Goal: Transaction & Acquisition: Download file/media

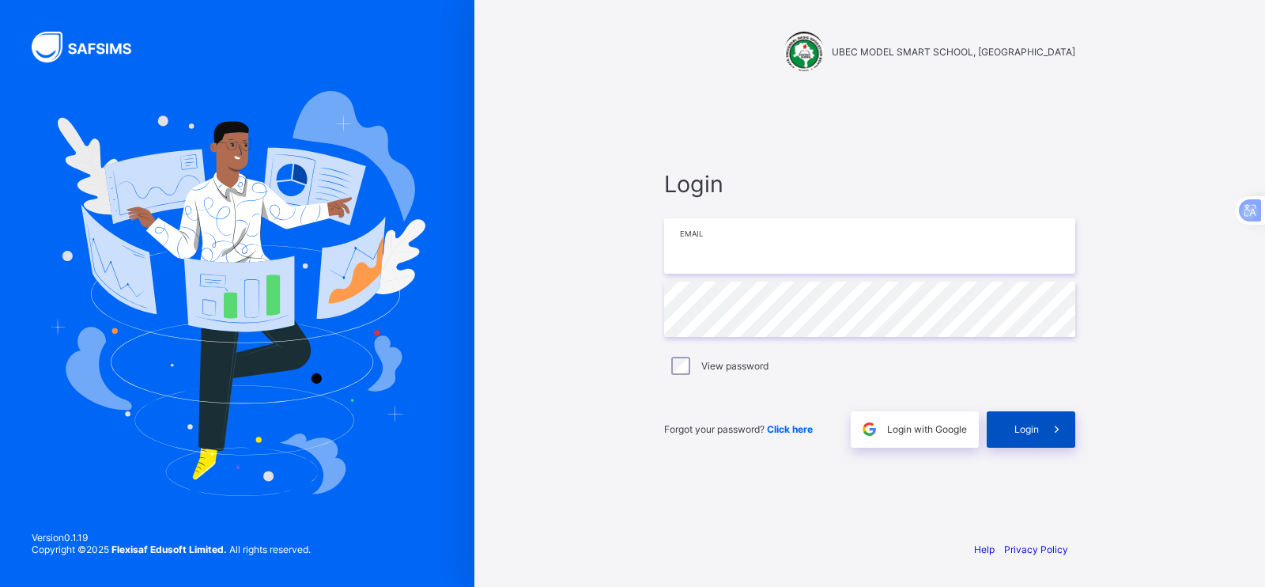
type input "**********"
click at [1023, 428] on span "Login" at bounding box center [1026, 429] width 25 height 12
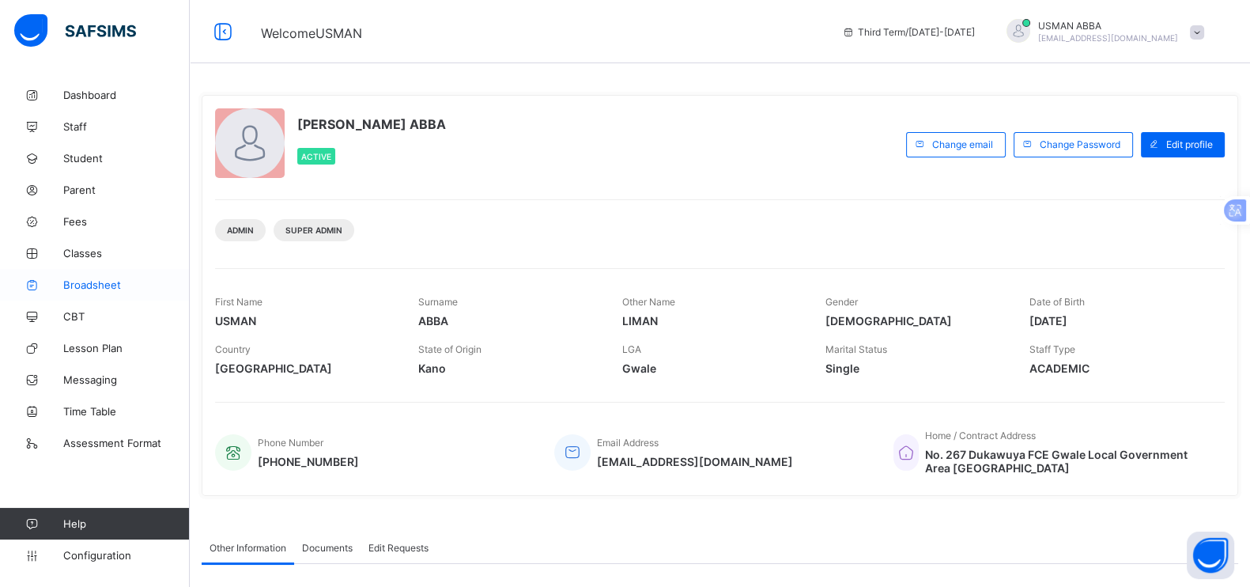
click at [100, 293] on link "Broadsheet" at bounding box center [95, 285] width 190 height 32
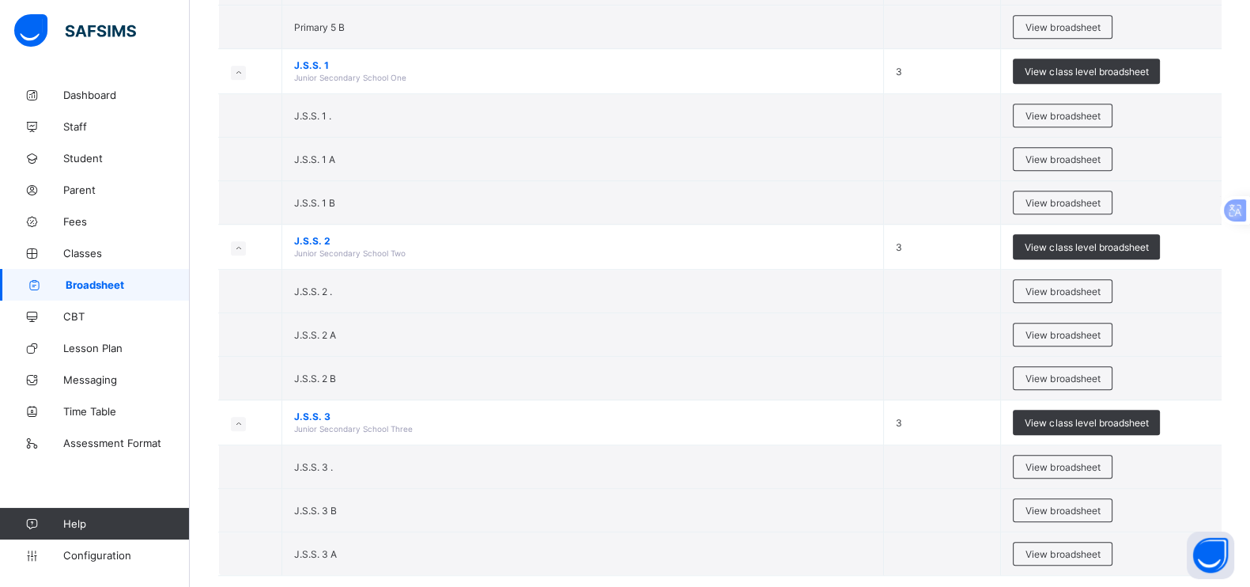
scroll to position [1212, 0]
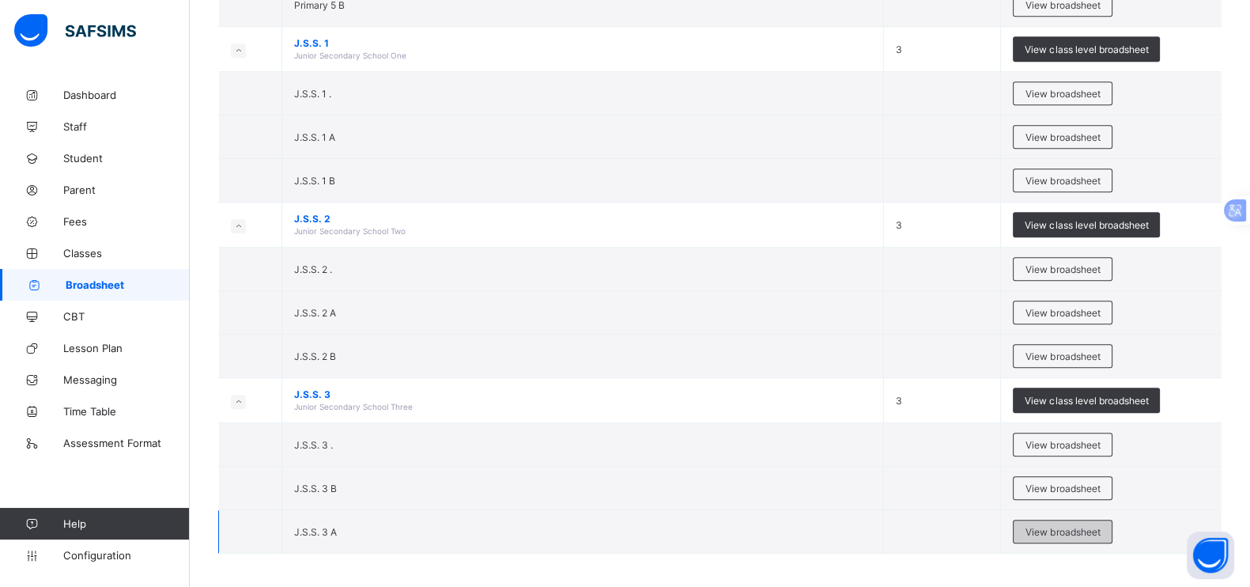
click at [1096, 530] on span "View broadsheet" at bounding box center [1062, 532] width 74 height 12
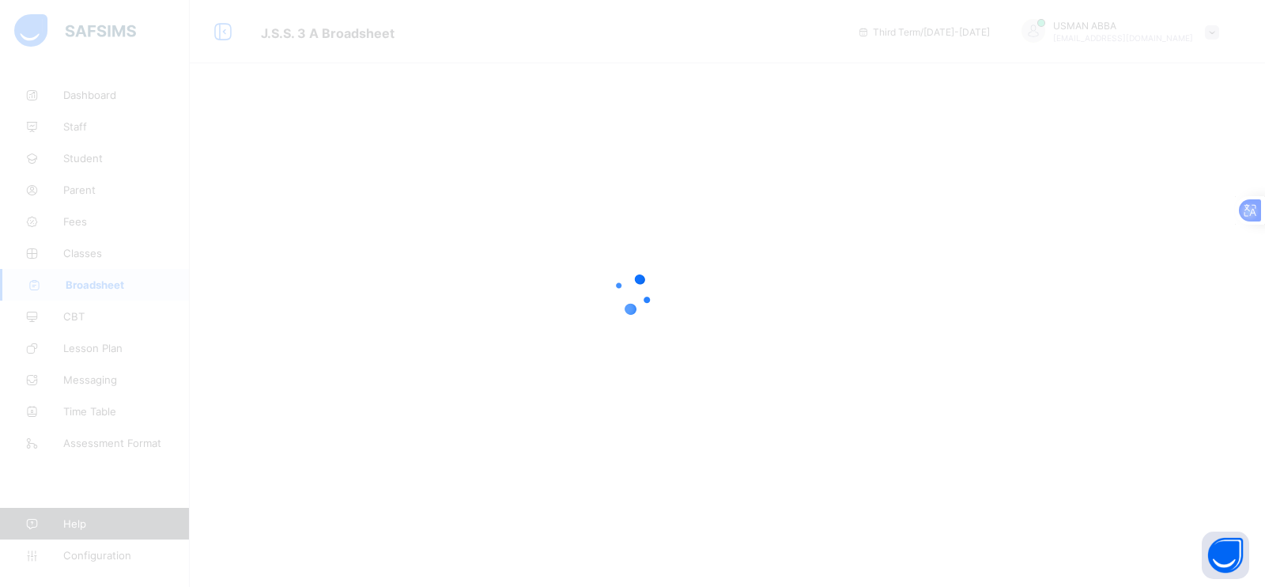
click at [754, 342] on div at bounding box center [632, 293] width 1265 height 587
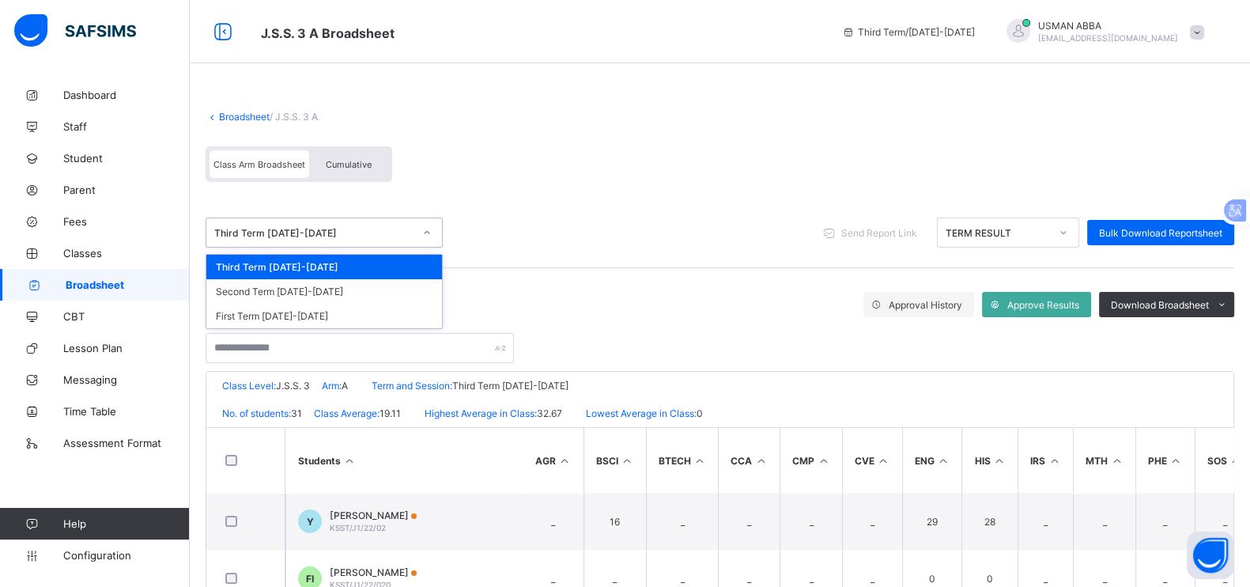
click at [382, 236] on div "Third Term 2024-2025" at bounding box center [313, 233] width 199 height 12
click at [319, 285] on div "Second Term 2024-2025" at bounding box center [324, 291] width 236 height 25
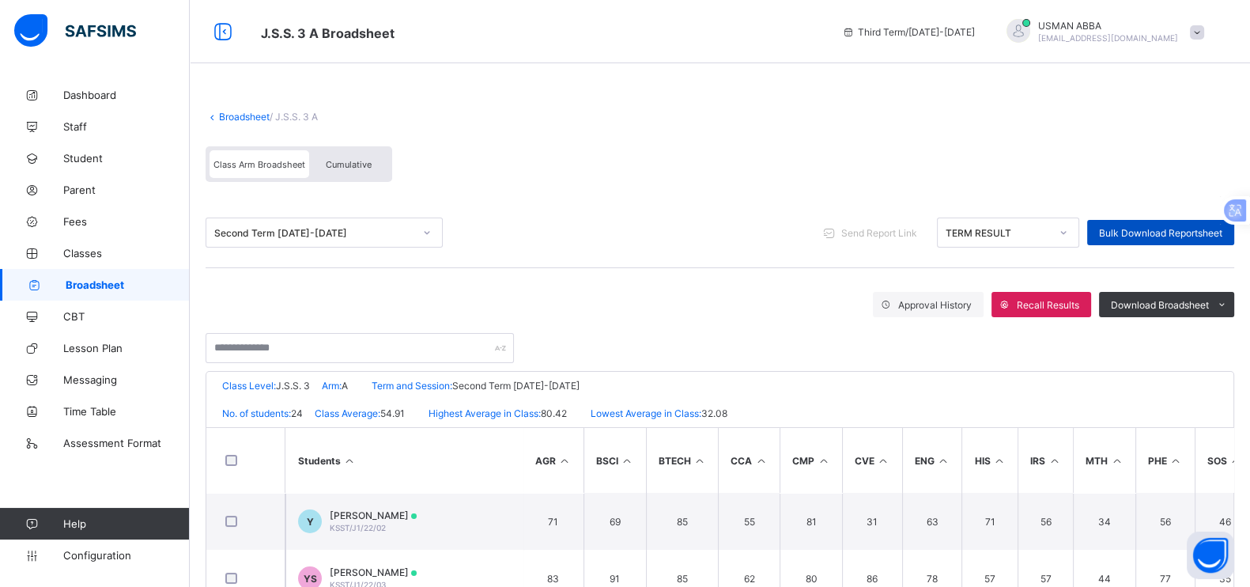
click at [1176, 223] on div "Bulk Download Reportsheet" at bounding box center [1160, 232] width 147 height 25
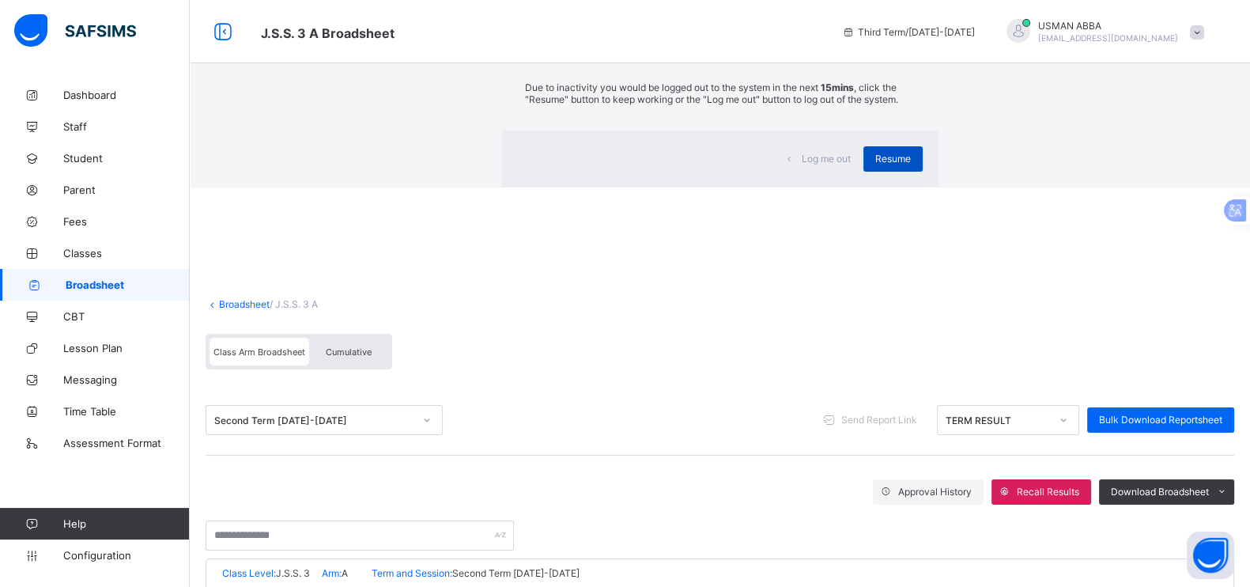
click at [875, 164] on span "Resume" at bounding box center [893, 159] width 36 height 12
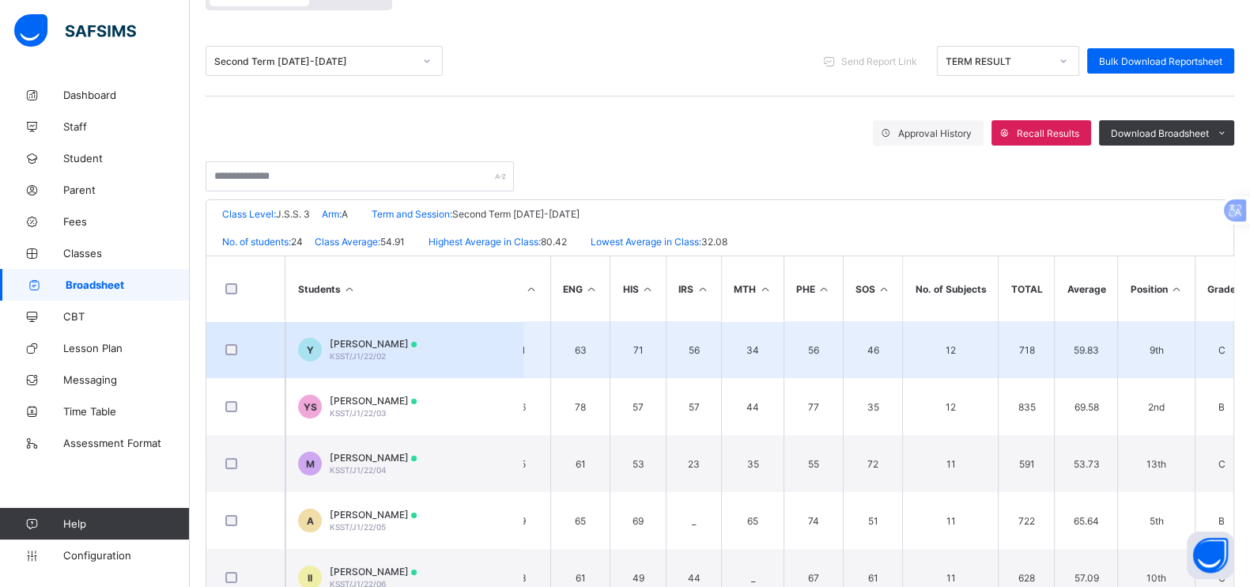
scroll to position [177, 0]
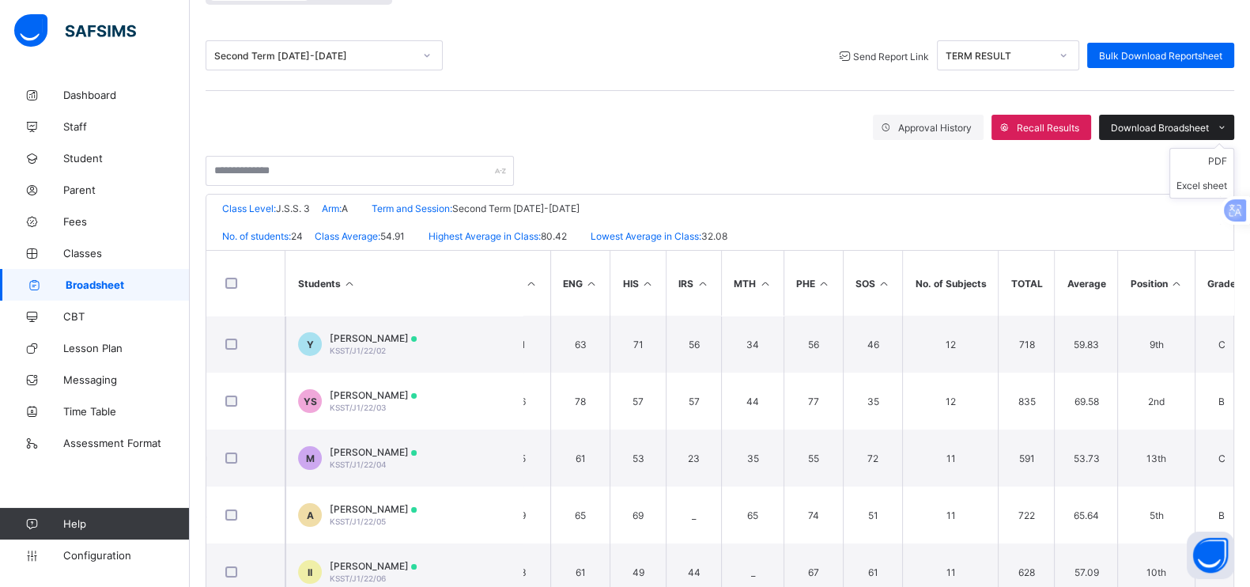
click at [1198, 115] on div "Download Broadsheet" at bounding box center [1166, 127] width 135 height 25
click at [1233, 154] on li "PDF" at bounding box center [1201, 161] width 63 height 25
click at [1231, 154] on li "PDF" at bounding box center [1201, 161] width 63 height 25
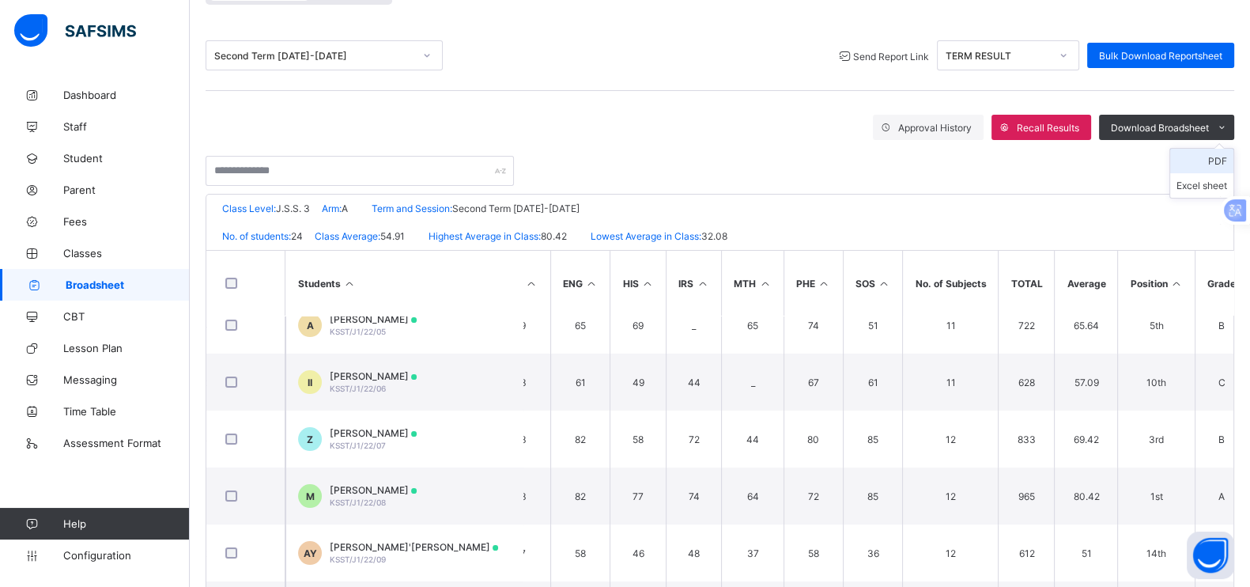
scroll to position [189, 352]
click at [96, 265] on link "Classes" at bounding box center [95, 253] width 190 height 32
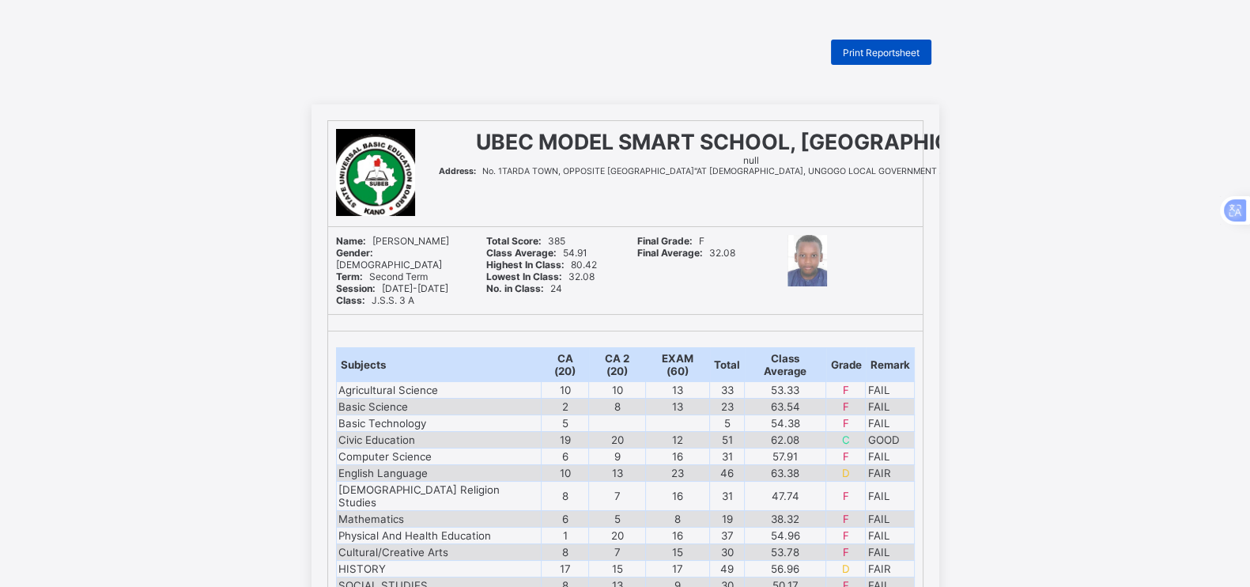
click at [875, 63] on div "Print Reportsheet" at bounding box center [881, 52] width 100 height 25
click at [867, 47] on span "Print Reportsheet" at bounding box center [881, 53] width 77 height 12
click at [876, 59] on div "Print Reportsheet" at bounding box center [881, 52] width 100 height 25
click at [880, 51] on span "Print Reportsheet" at bounding box center [881, 53] width 77 height 12
click at [866, 53] on span "Print Reportsheet" at bounding box center [881, 53] width 77 height 12
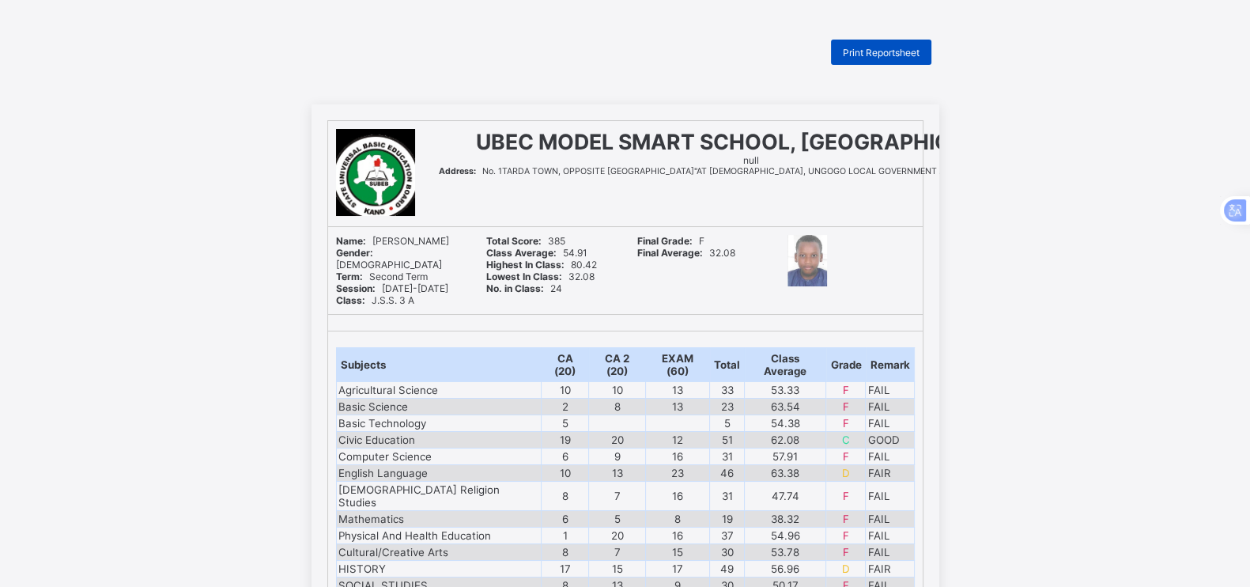
click at [890, 56] on span "Print Reportsheet" at bounding box center [881, 53] width 77 height 12
click at [862, 59] on div "Print Reportsheet" at bounding box center [881, 52] width 100 height 25
click at [881, 56] on span "Print Reportsheet" at bounding box center [881, 53] width 77 height 12
click at [868, 47] on span "Print Reportsheet" at bounding box center [881, 53] width 77 height 12
click at [878, 59] on div "Print Reportsheet" at bounding box center [881, 52] width 100 height 25
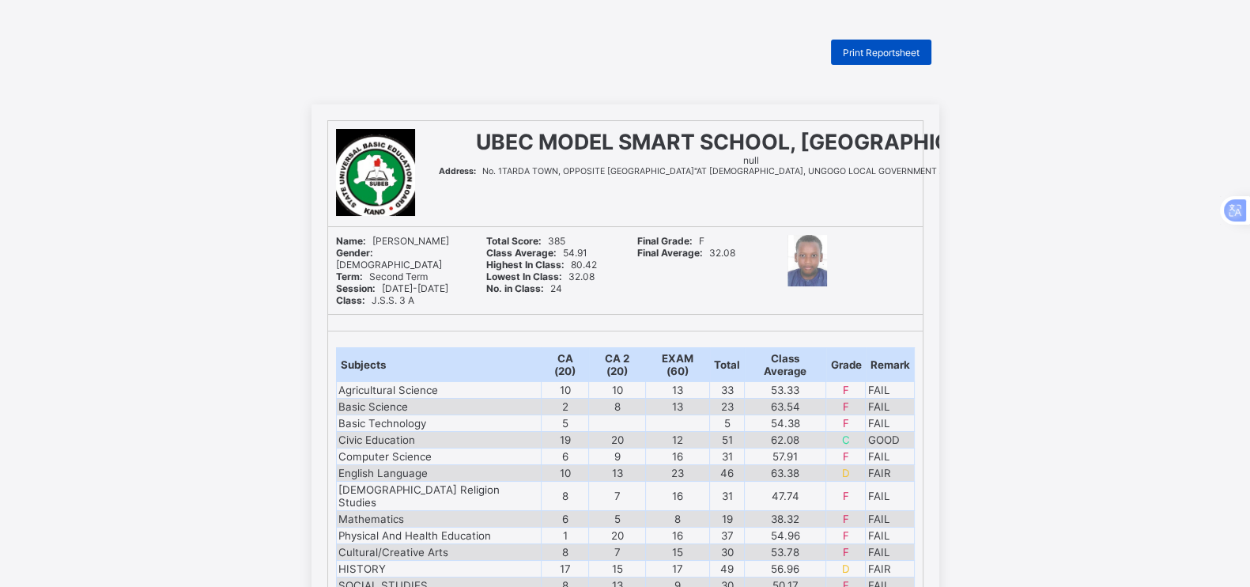
click at [921, 60] on div "Print Reportsheet" at bounding box center [881, 52] width 100 height 25
